Goal: Task Accomplishment & Management: Manage account settings

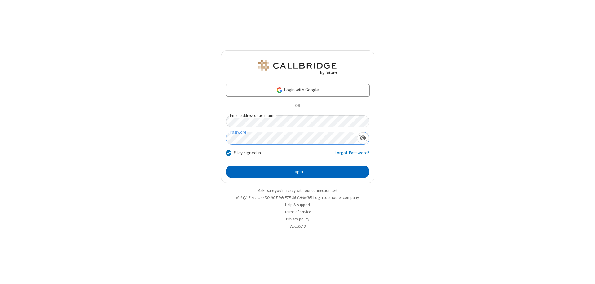
click at [298, 172] on button "Login" at bounding box center [298, 172] width 144 height 12
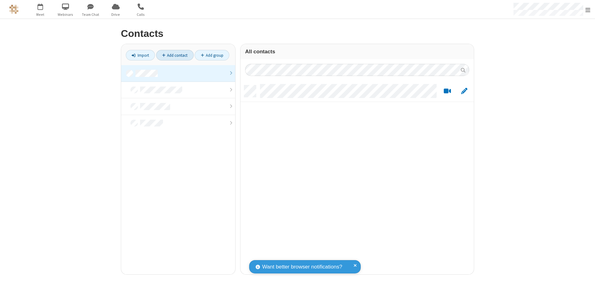
click at [175, 55] on link "Add contact" at bounding box center [175, 55] width 38 height 11
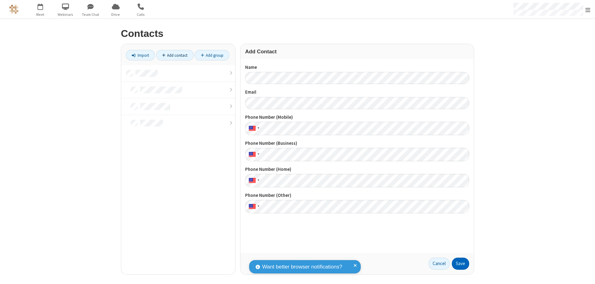
click at [461, 263] on button "Save" at bounding box center [460, 264] width 17 height 12
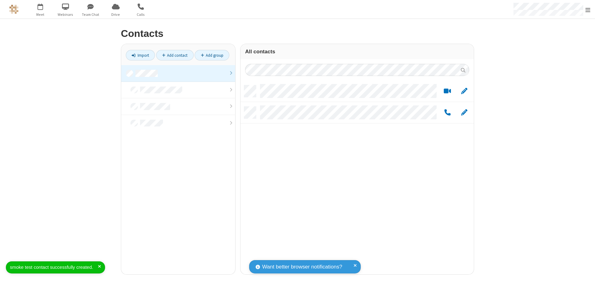
scroll to position [189, 229]
click at [175, 55] on link "Add contact" at bounding box center [175, 55] width 38 height 11
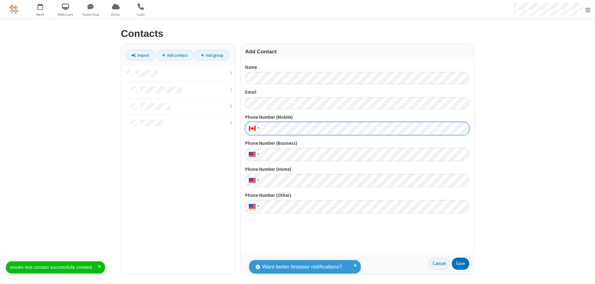
click at [461, 263] on button "Save" at bounding box center [460, 264] width 17 height 12
